Goal: Information Seeking & Learning: Learn about a topic

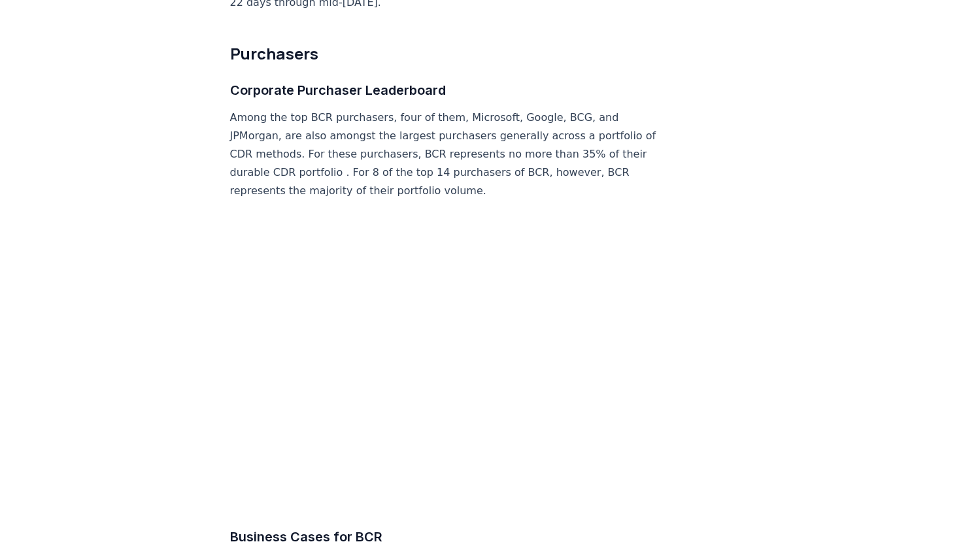
scroll to position [5422, 0]
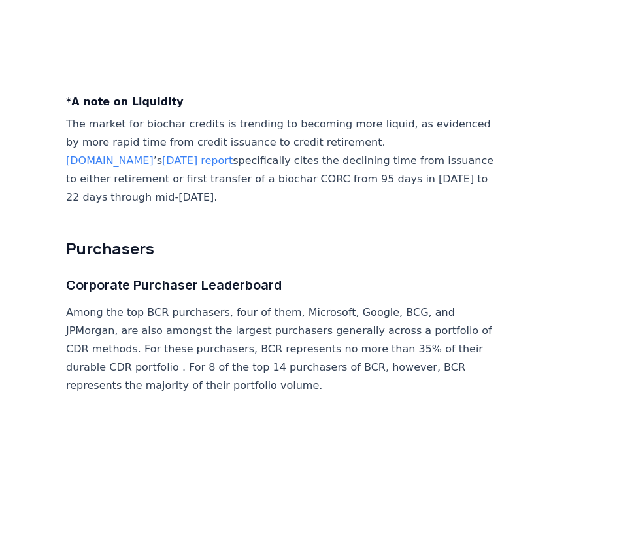
scroll to position [5235, 0]
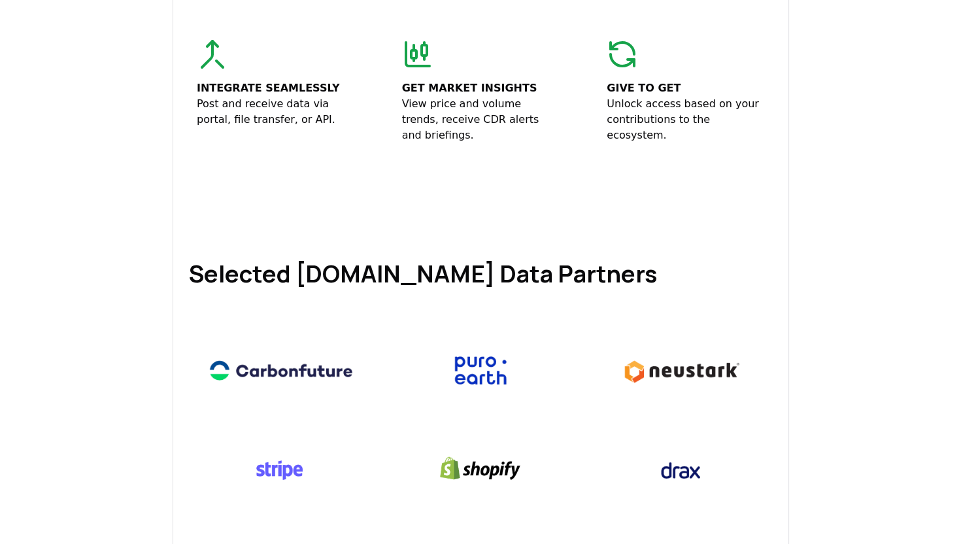
scroll to position [482, 0]
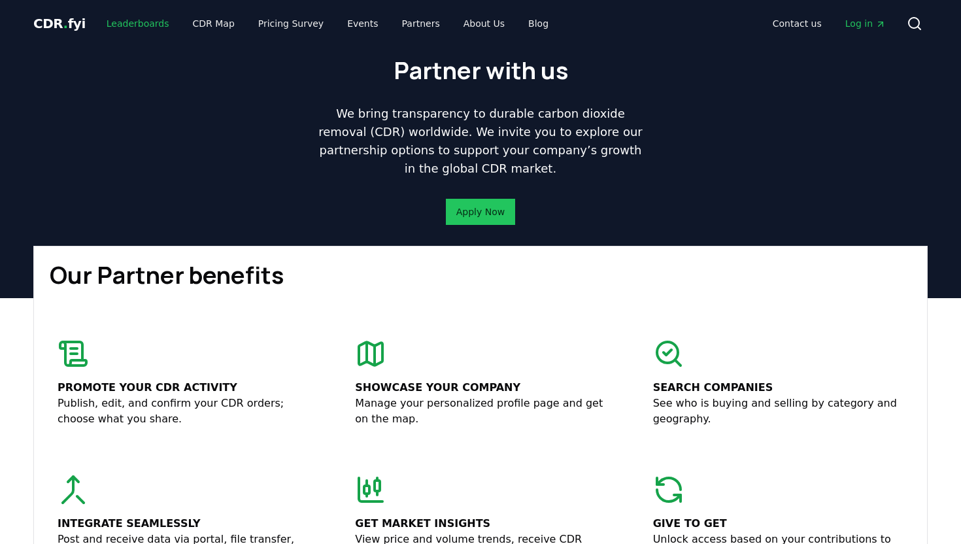
click at [137, 27] on link "Leaderboards" at bounding box center [138, 24] width 84 height 24
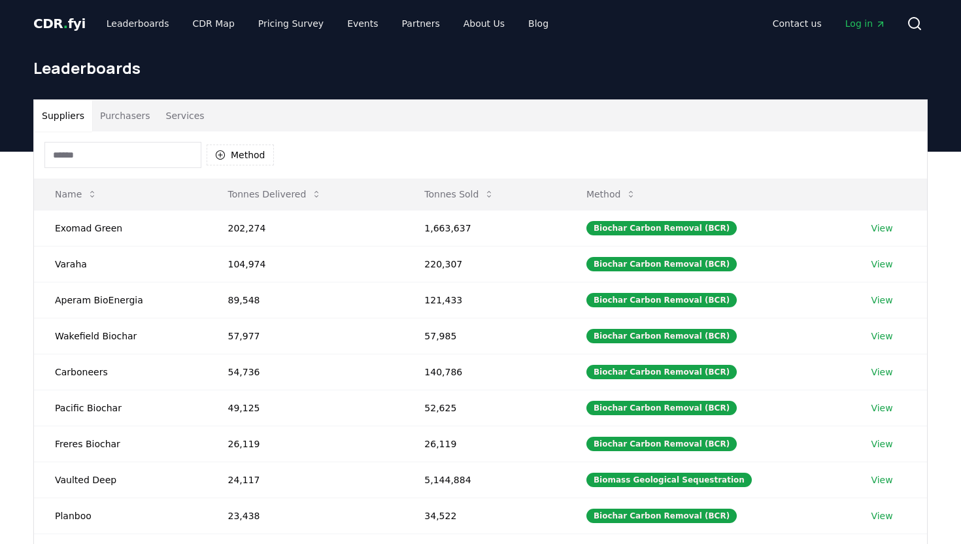
click at [118, 116] on button "Purchasers" at bounding box center [125, 115] width 66 height 31
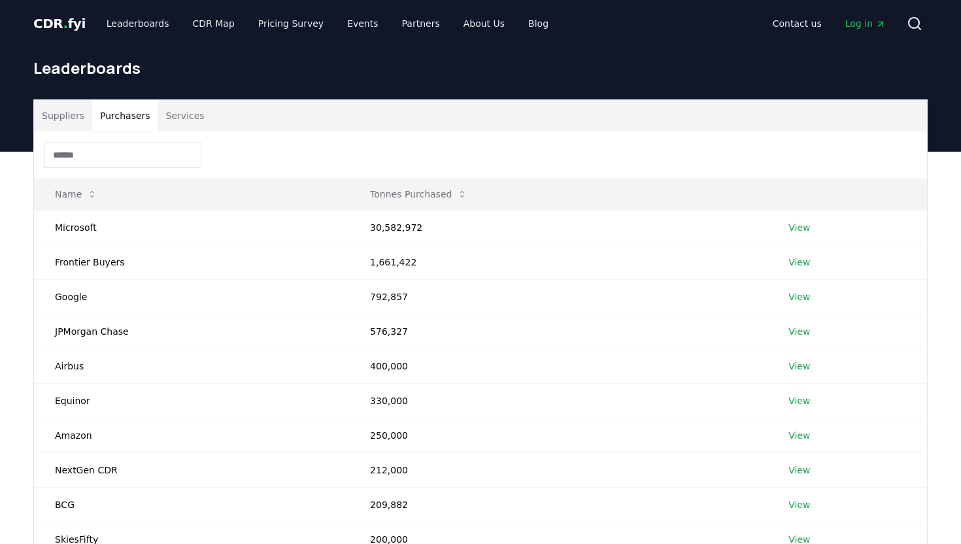
click at [155, 161] on input at bounding box center [122, 155] width 157 height 26
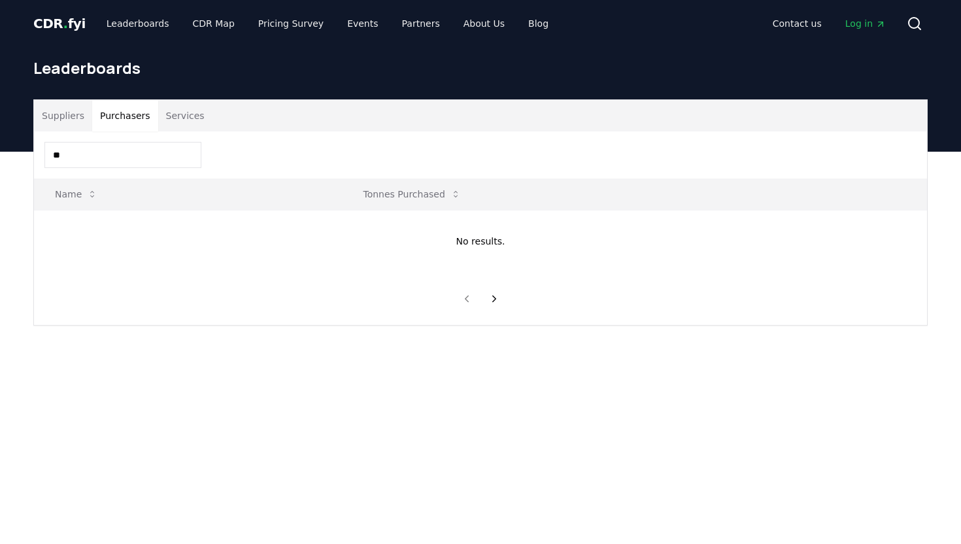
type input "*"
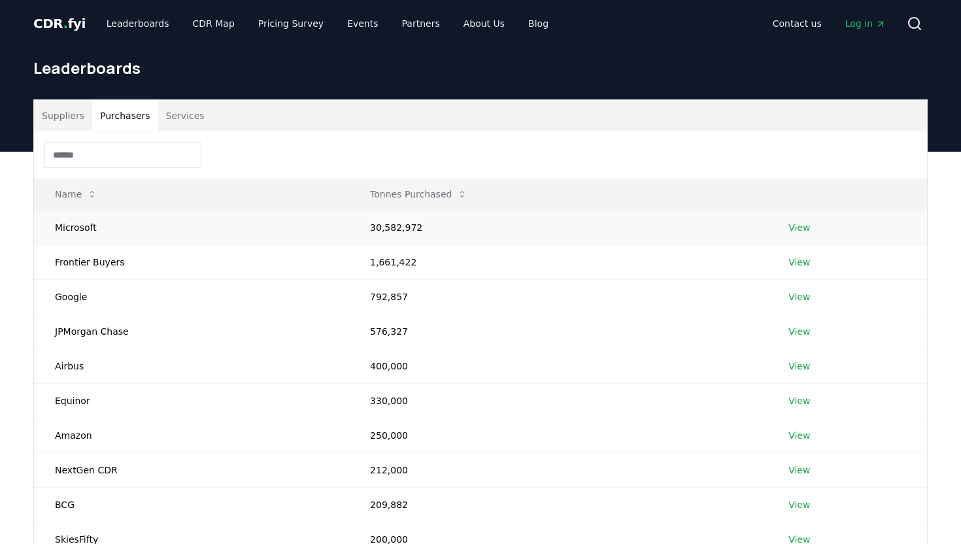
click at [637, 215] on td "View" at bounding box center [846, 227] width 159 height 35
click at [637, 233] on link "View" at bounding box center [799, 227] width 22 height 13
click at [171, 125] on button "Services" at bounding box center [185, 115] width 54 height 31
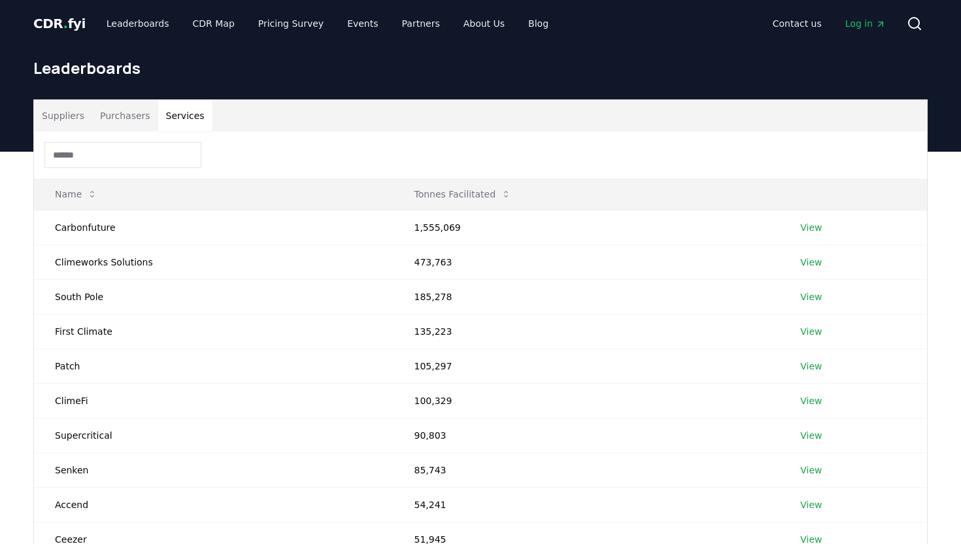
click at [138, 165] on input at bounding box center [122, 155] width 157 height 26
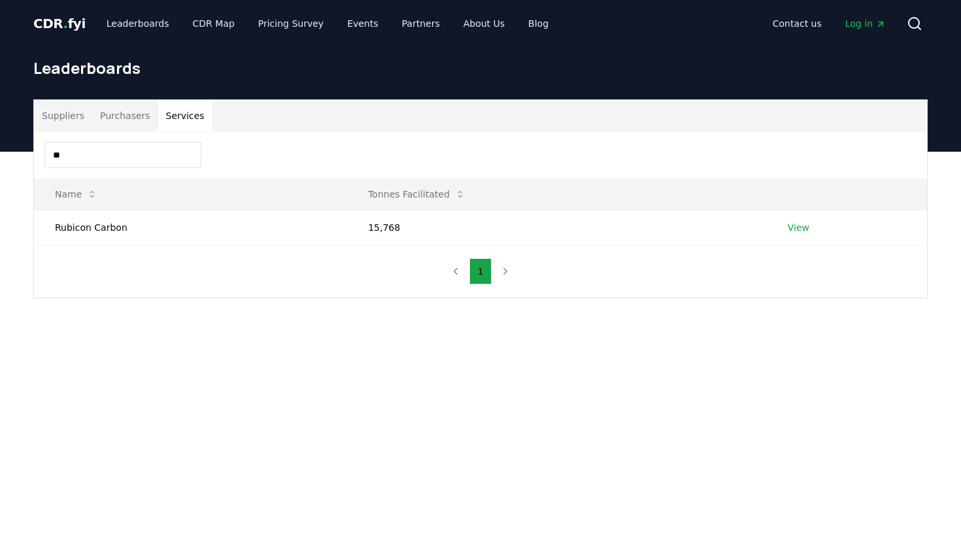
type input "*"
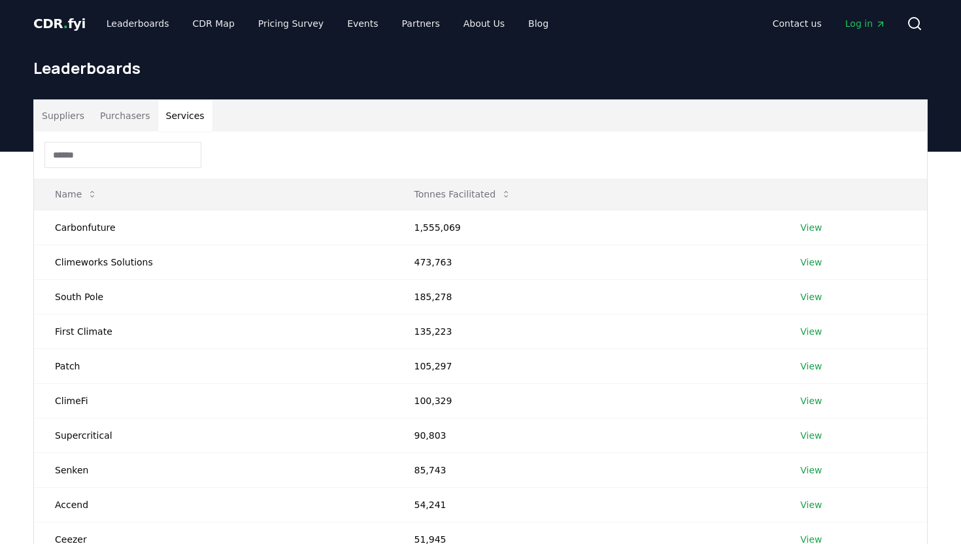
click at [127, 125] on button "Purchasers" at bounding box center [125, 115] width 66 height 31
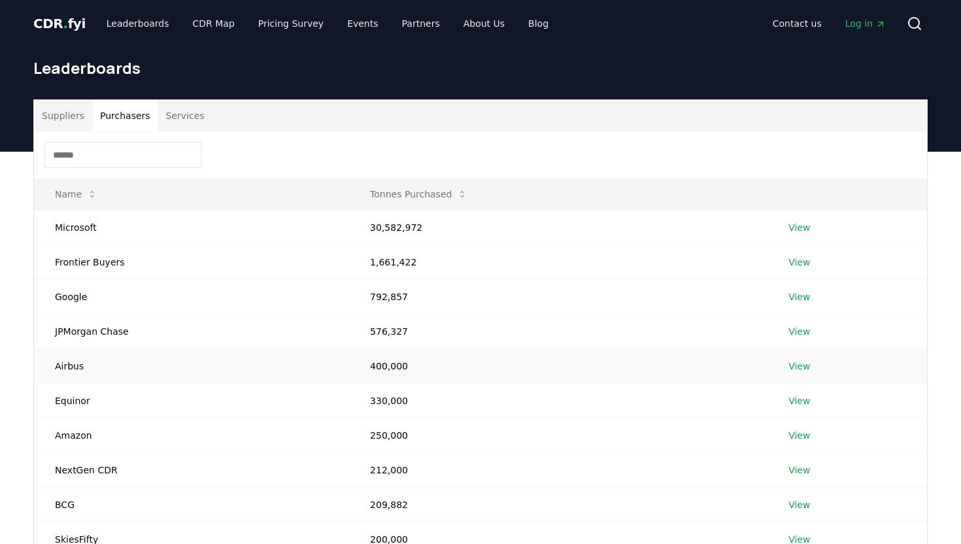
click at [637, 366] on link "View" at bounding box center [799, 365] width 22 height 13
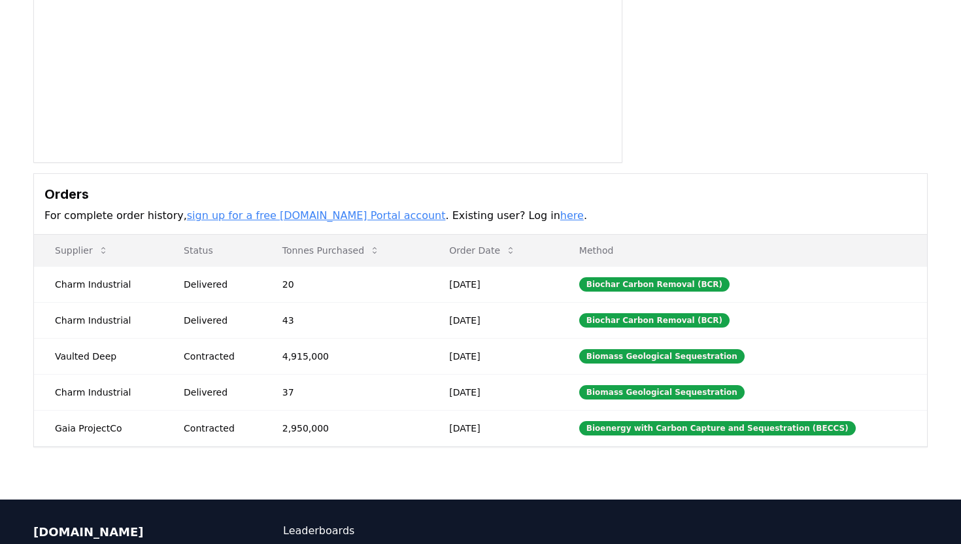
scroll to position [216, 0]
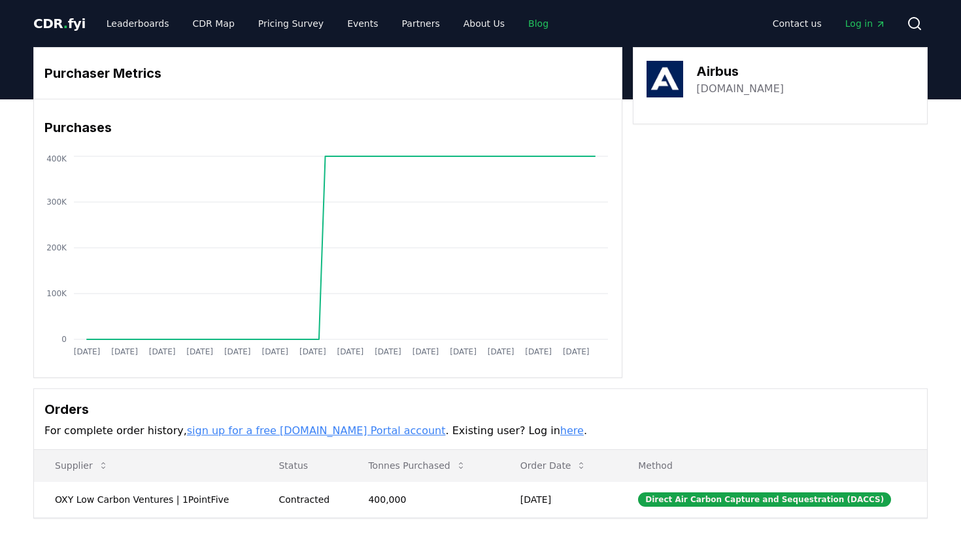
click at [518, 20] on link "Blog" at bounding box center [538, 24] width 41 height 24
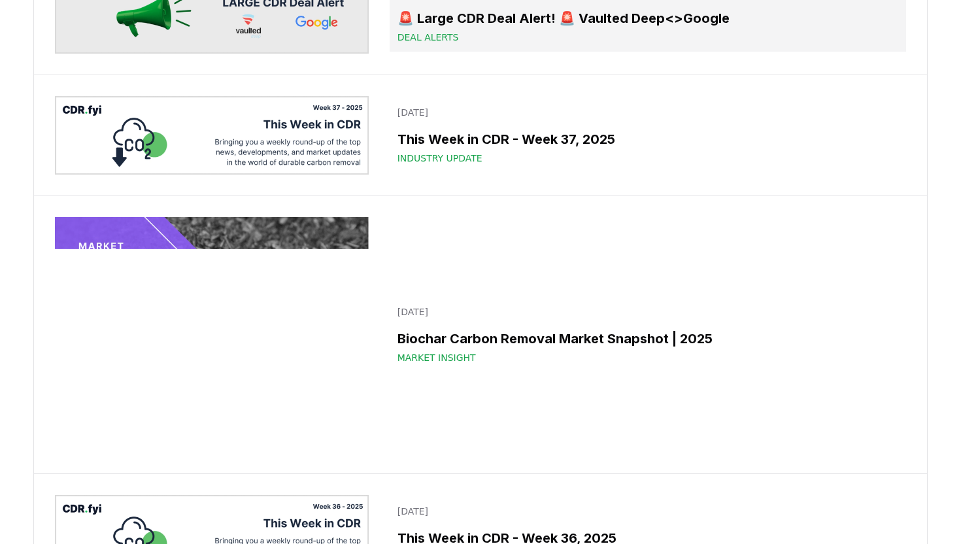
scroll to position [1040, 0]
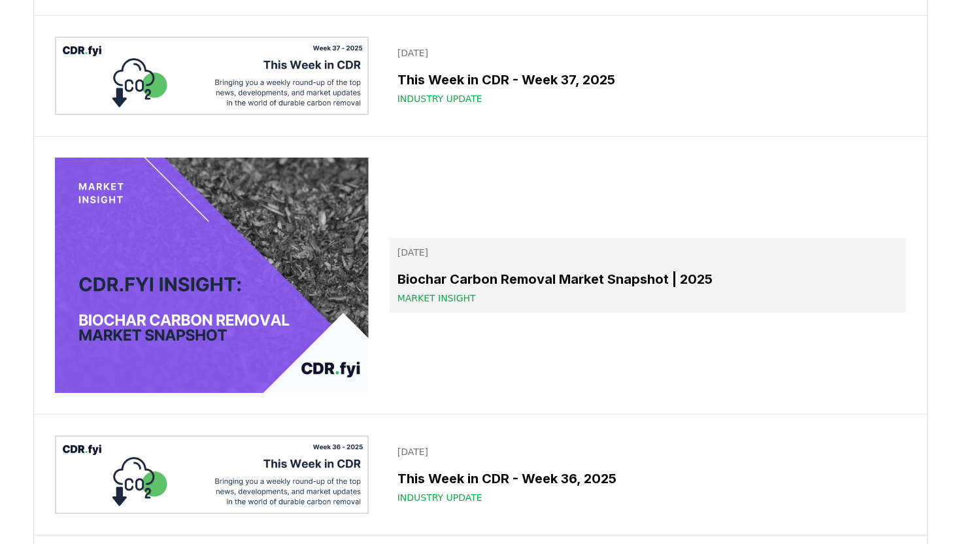
click at [427, 289] on h3 "Biochar Carbon Removal Market Snapshot | 2025" at bounding box center [647, 279] width 501 height 20
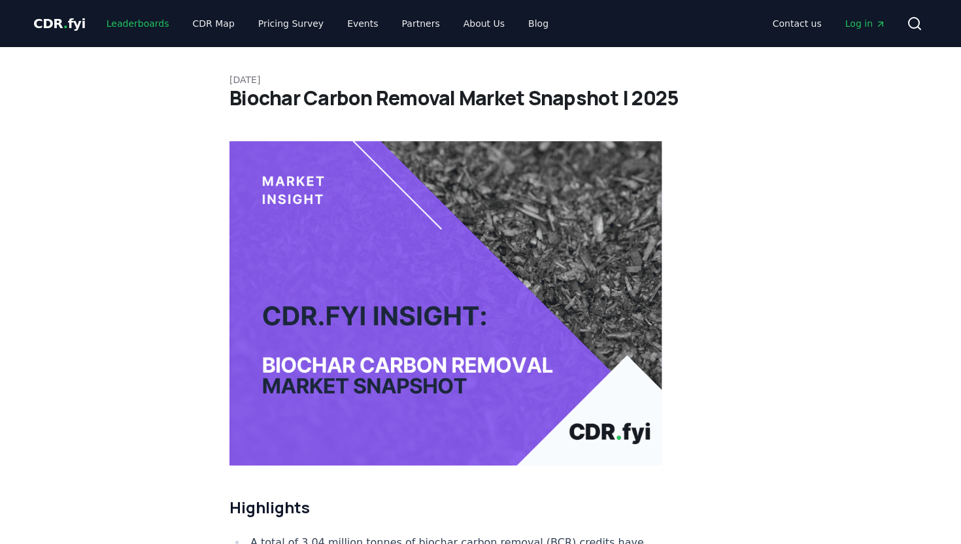
click at [139, 20] on link "Leaderboards" at bounding box center [138, 24] width 84 height 24
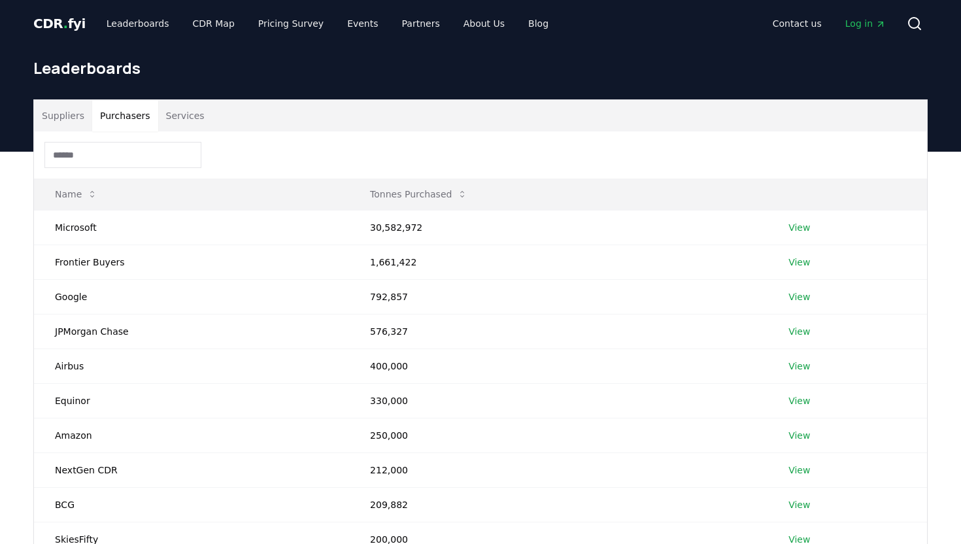
click at [133, 127] on button "Purchasers" at bounding box center [125, 115] width 66 height 31
click at [114, 158] on input at bounding box center [122, 155] width 157 height 26
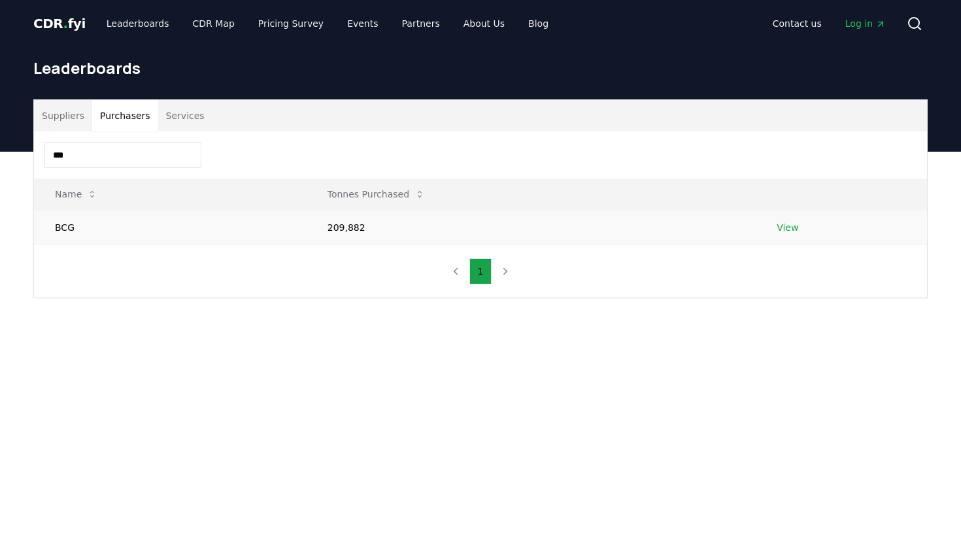
type input "***"
click at [791, 225] on link "View" at bounding box center [787, 227] width 22 height 13
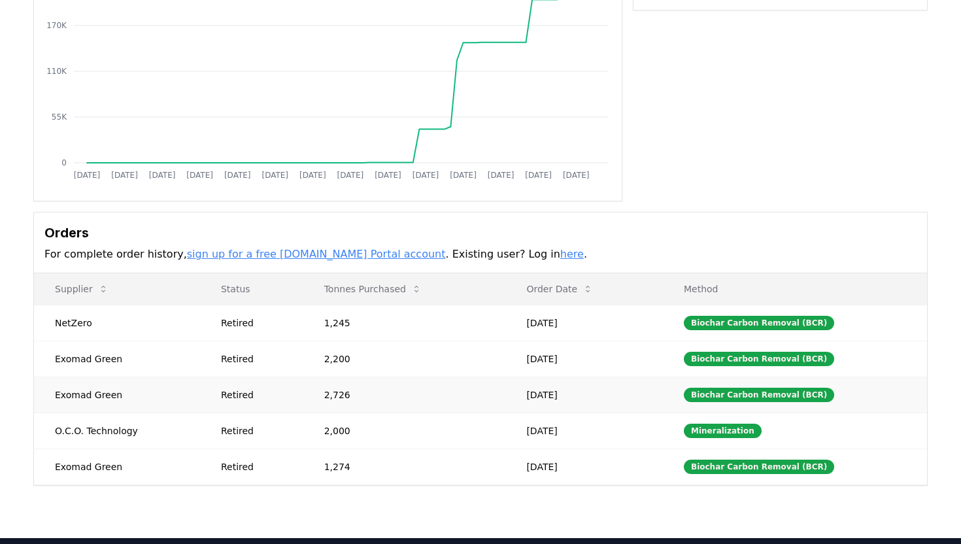
scroll to position [218, 0]
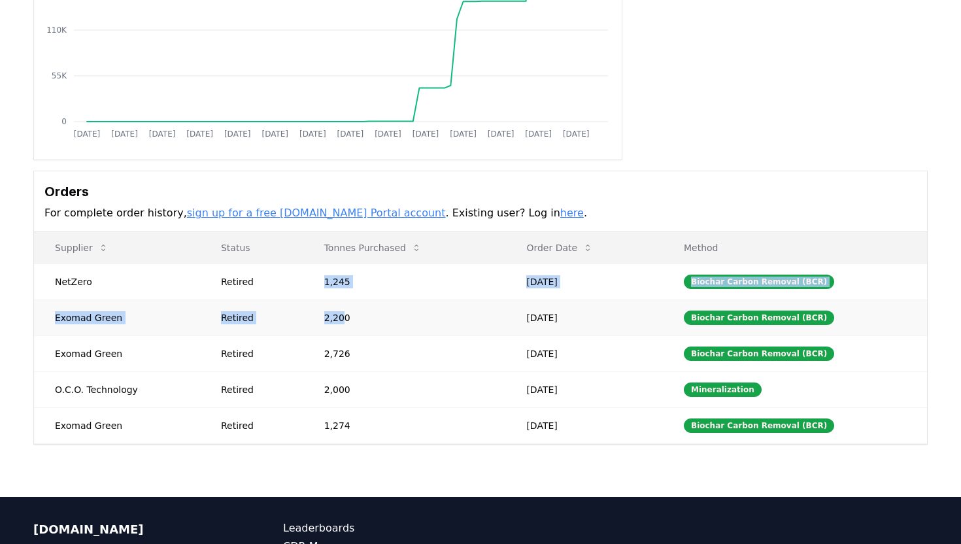
drag, startPoint x: 327, startPoint y: 280, endPoint x: 345, endPoint y: 318, distance: 42.1
click at [345, 318] on tbody "NetZero Retired 1,245 [DATE] Biochar Carbon Removal (BCR) Exomad Green Retired …" at bounding box center [480, 353] width 893 height 180
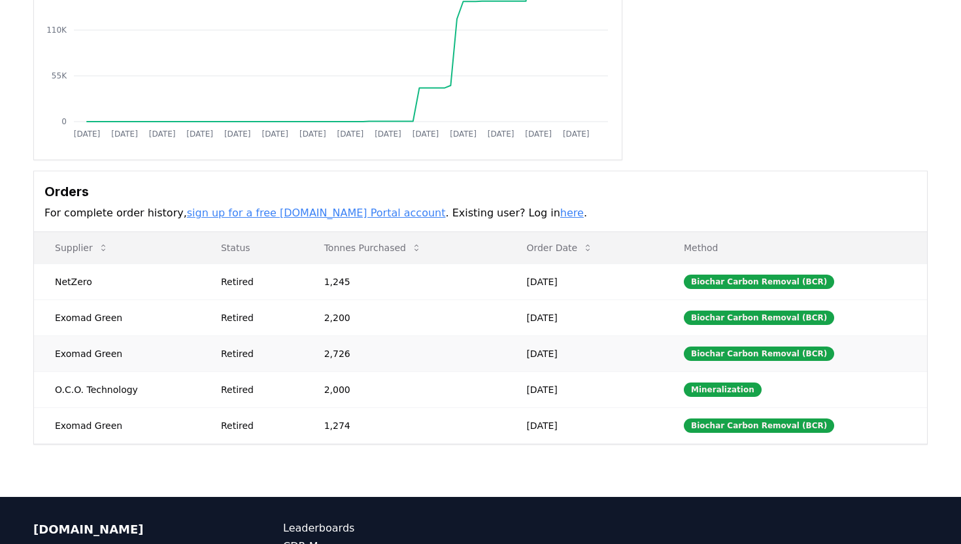
click at [347, 350] on td "2,726" at bounding box center [404, 353] width 203 height 36
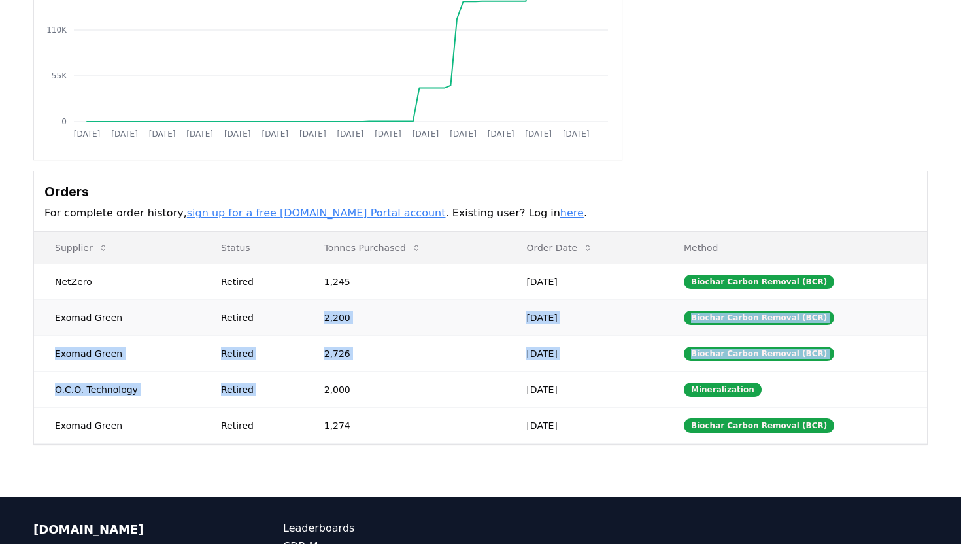
drag, startPoint x: 361, startPoint y: 380, endPoint x: 328, endPoint y: 311, distance: 76.6
click at [328, 313] on tbody "NetZero Retired 1,245 May 08, 2025 Biochar Carbon Removal (BCR) Exomad Green Re…" at bounding box center [480, 353] width 893 height 180
click at [328, 311] on td "2,200" at bounding box center [404, 317] width 203 height 36
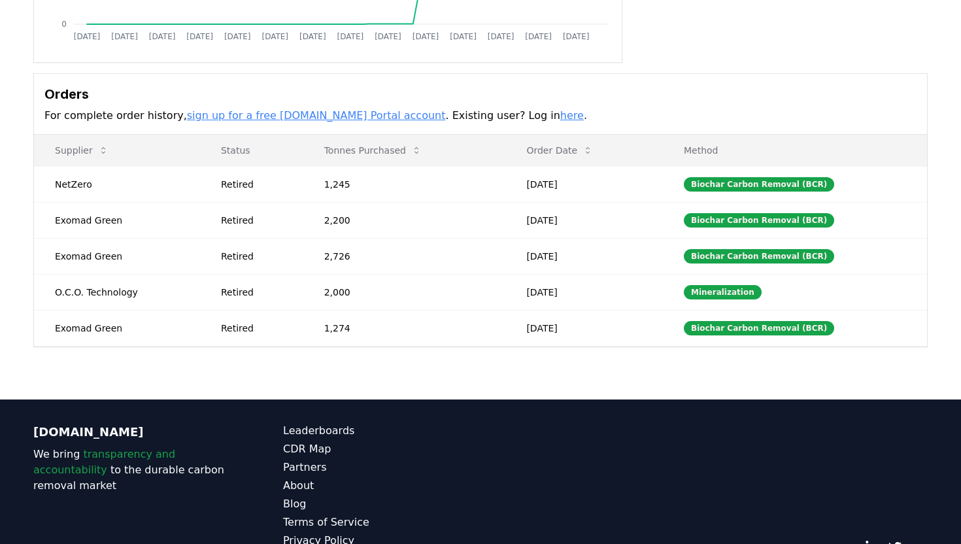
scroll to position [379, 0]
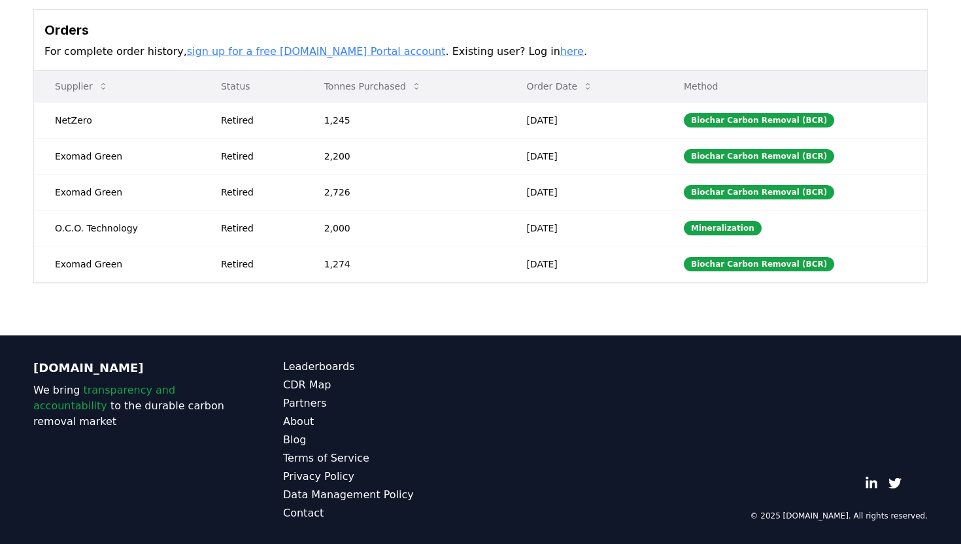
click at [712, 78] on th "Method" at bounding box center [795, 86] width 264 height 31
click at [731, 78] on th "Method" at bounding box center [795, 86] width 264 height 31
click at [296, 49] on link "sign up for a free [DOMAIN_NAME] Portal account" at bounding box center [316, 51] width 259 height 12
